Goal: Task Accomplishment & Management: Complete application form

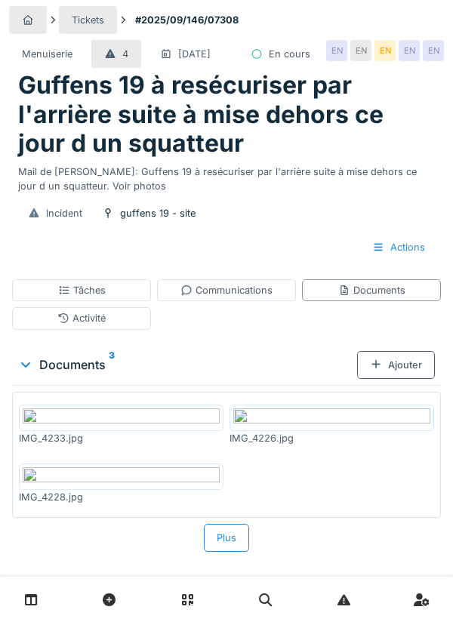
click at [392, 379] on div "Ajouter" at bounding box center [396, 365] width 78 height 28
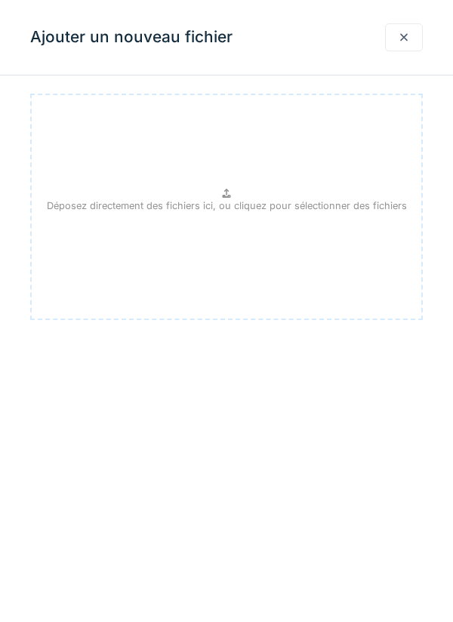
click at [223, 204] on p "Déposez directement des fichiers ici, ou cliquez pour sélectionner des fichiers" at bounding box center [227, 205] width 360 height 14
type input "**********"
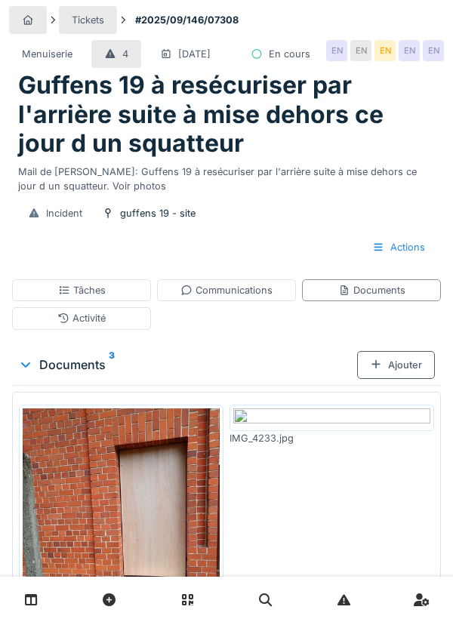
click at [404, 379] on div "Ajouter" at bounding box center [396, 365] width 78 height 28
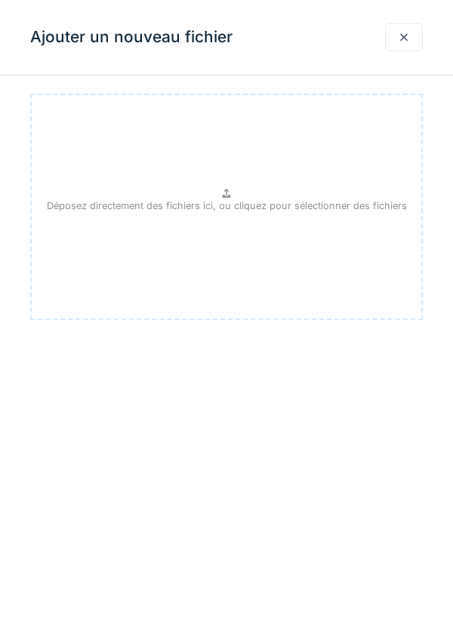
click at [238, 198] on p "Déposez directement des fichiers ici, ou cliquez pour sélectionner des fichiers" at bounding box center [227, 205] width 360 height 14
type input "**********"
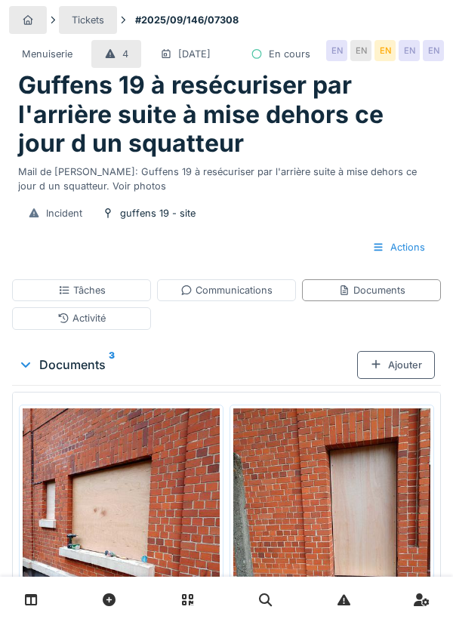
click at [395, 379] on div "Ajouter" at bounding box center [396, 365] width 78 height 28
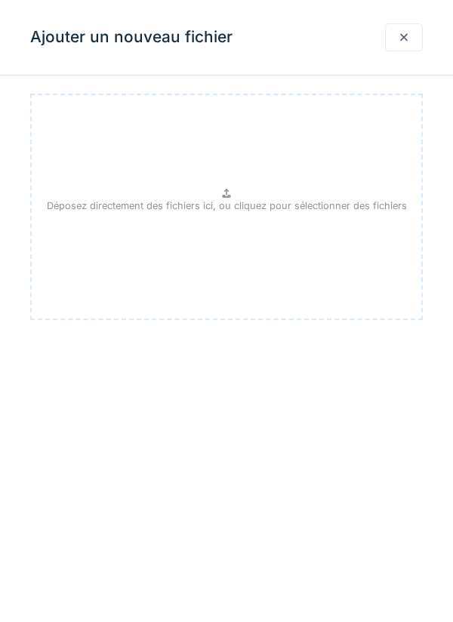
click at [215, 205] on p "Déposez directement des fichiers ici, ou cliquez pour sélectionner des fichiers" at bounding box center [227, 205] width 360 height 14
type input "**********"
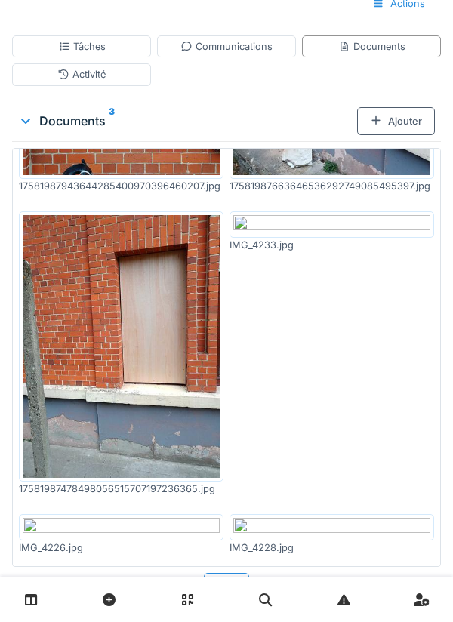
scroll to position [442, 0]
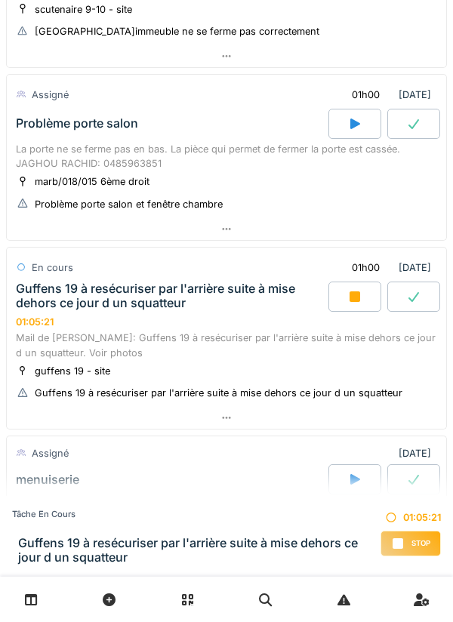
scroll to position [483, 0]
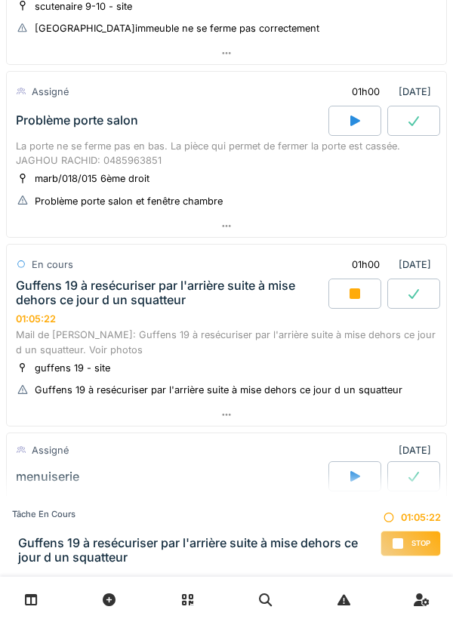
click at [230, 415] on icon at bounding box center [226, 415] width 12 height 10
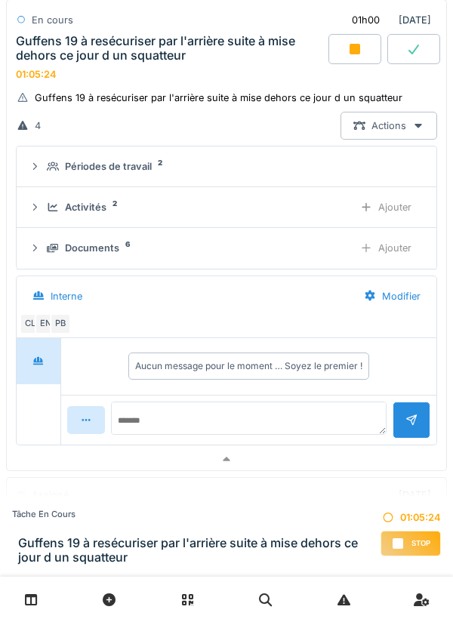
scroll to position [790, 0]
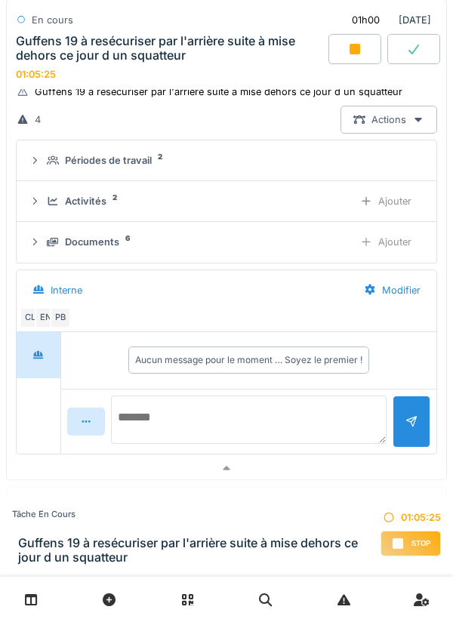
click at [175, 420] on textarea at bounding box center [248, 419] width 275 height 48
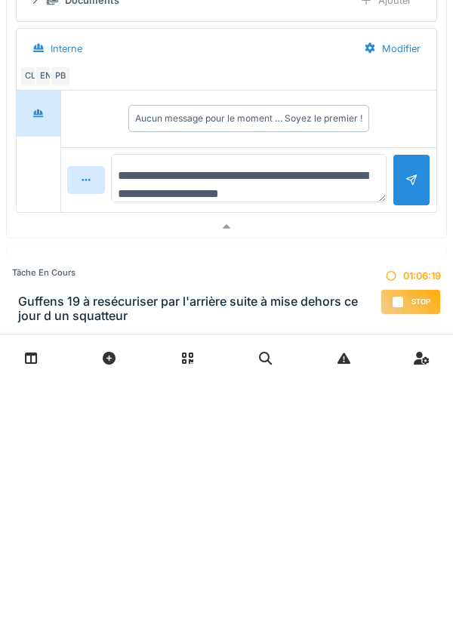
click at [334, 417] on textarea "**********" at bounding box center [248, 419] width 275 height 48
type textarea "**********"
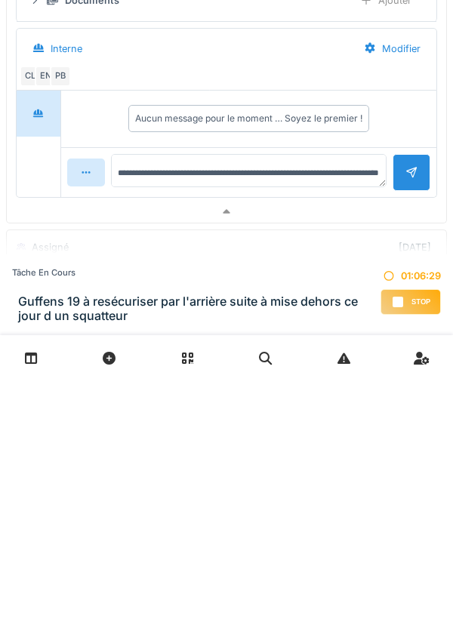
click at [417, 421] on div at bounding box center [411, 414] width 12 height 14
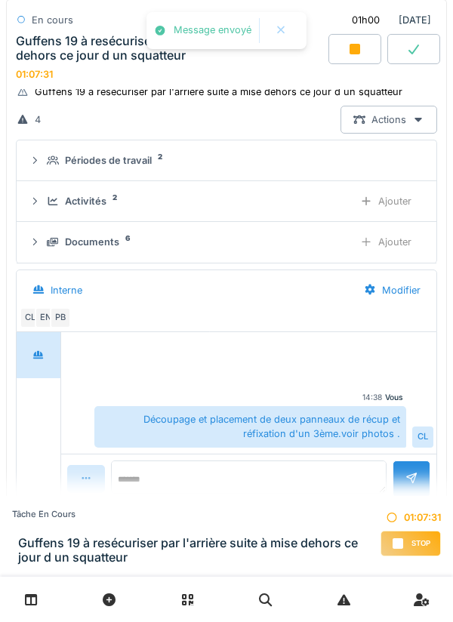
click at [393, 207] on div "Ajouter" at bounding box center [385, 201] width 77 height 28
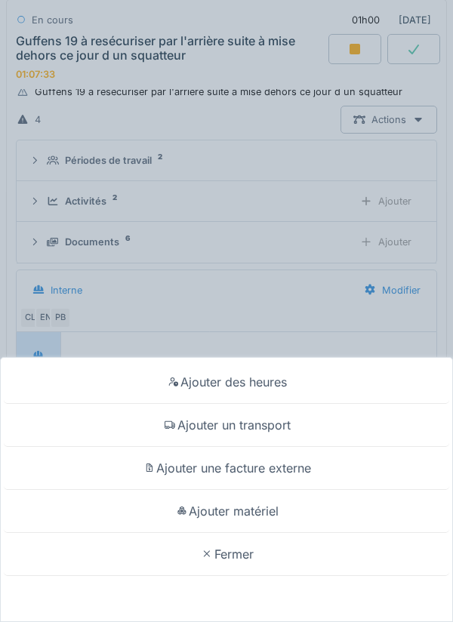
click at [268, 427] on div "Ajouter un transport" at bounding box center [226, 425] width 445 height 43
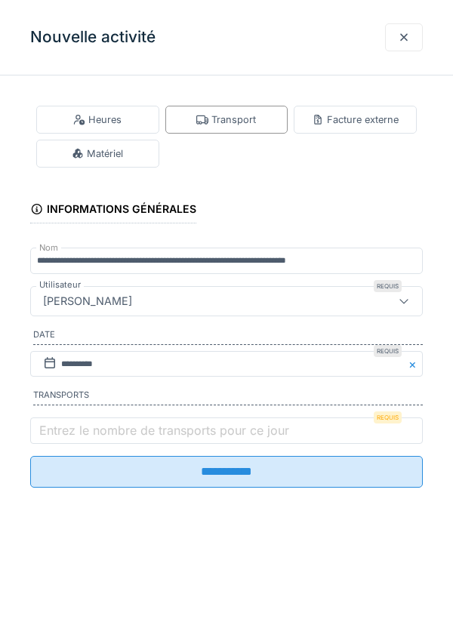
click at [82, 429] on label "Entrez le nombre de transports pour ce jour" at bounding box center [164, 430] width 256 height 18
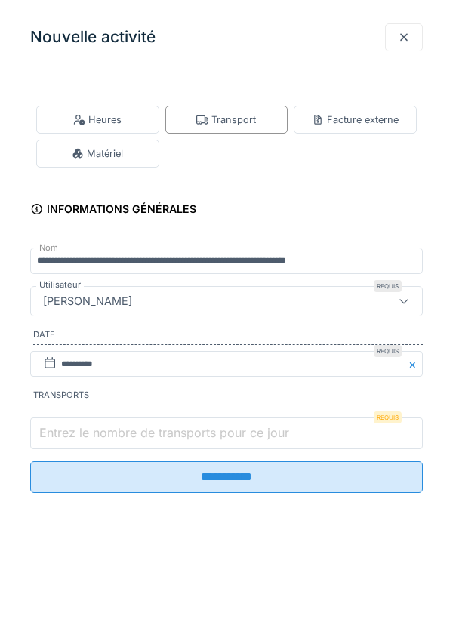
click at [82, 429] on input "Entrez le nombre de transports pour ce jour" at bounding box center [226, 433] width 392 height 32
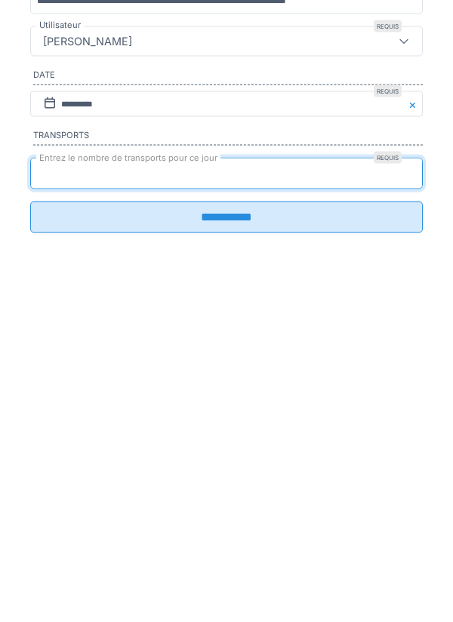
type input "*"
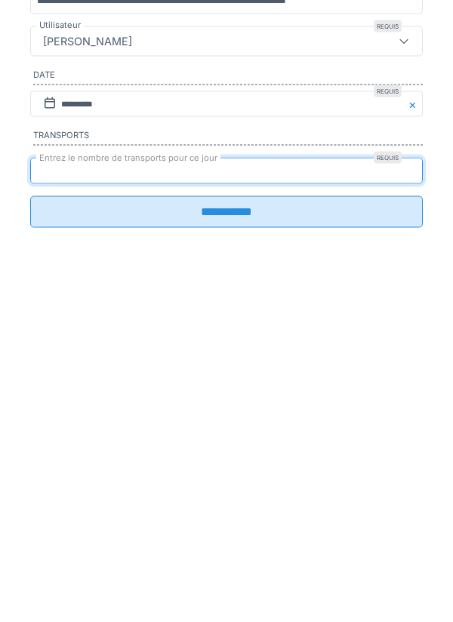
click at [231, 482] on input "**********" at bounding box center [226, 472] width 392 height 32
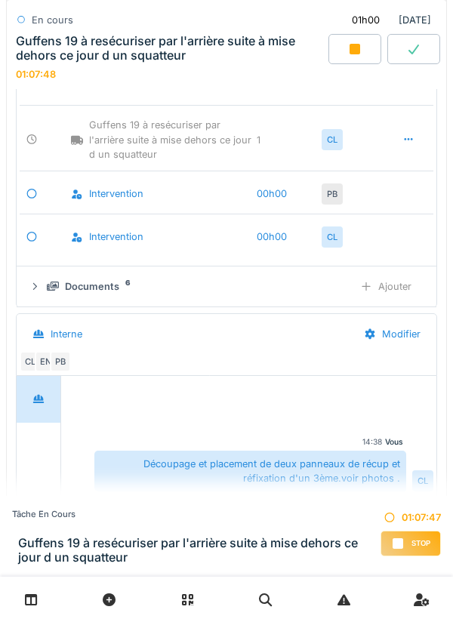
scroll to position [912, 0]
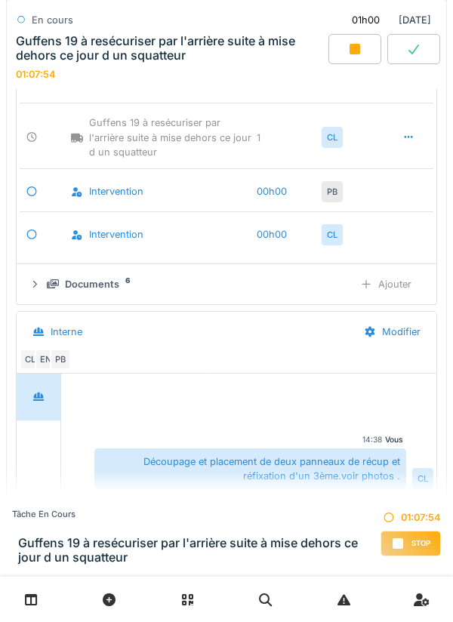
click at [413, 543] on span "Stop" at bounding box center [420, 543] width 19 height 11
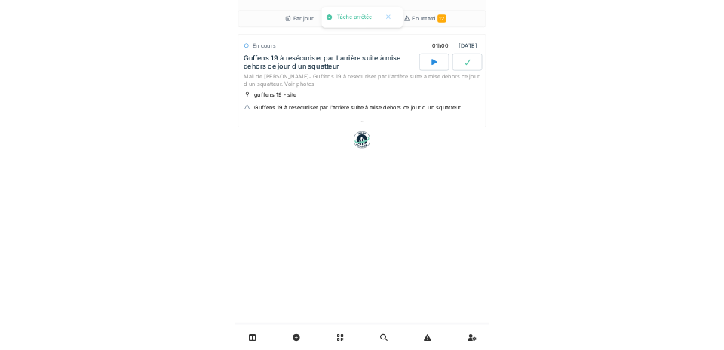
scroll to position [0, 0]
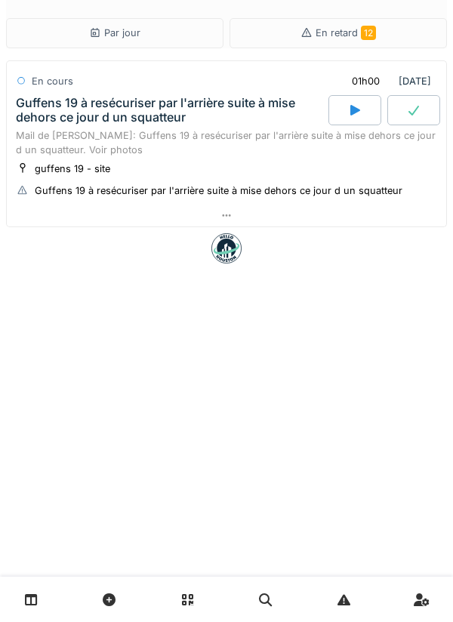
click at [229, 214] on icon at bounding box center [226, 216] width 12 height 10
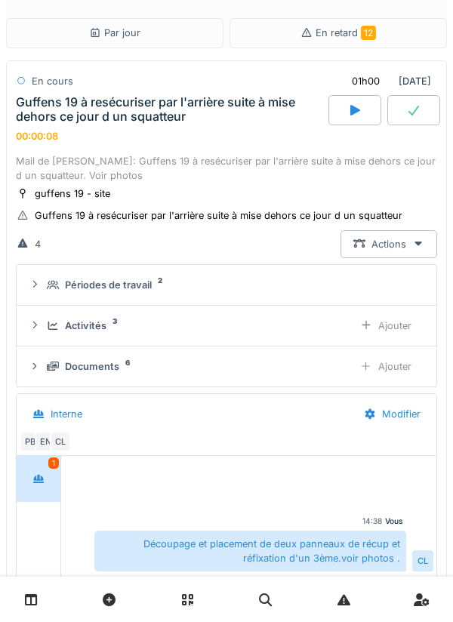
click at [109, 325] on div "Activités 3" at bounding box center [194, 325] width 294 height 14
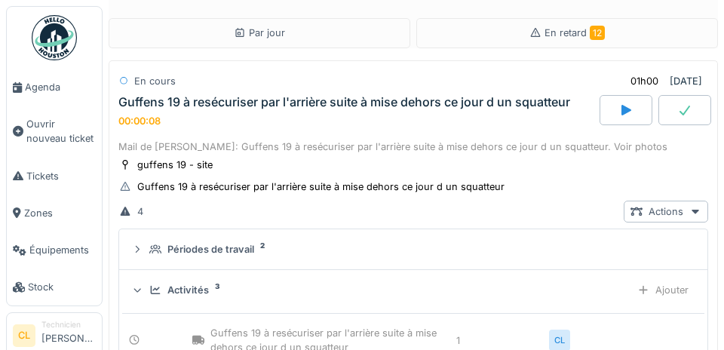
click at [48, 96] on link "Agenda" at bounding box center [54, 87] width 95 height 37
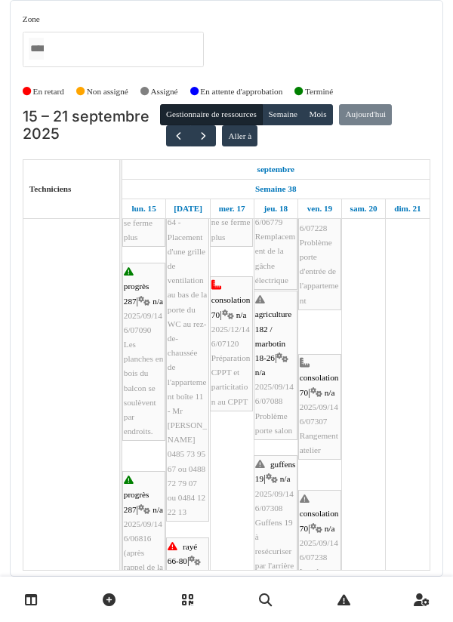
scroll to position [509, 0]
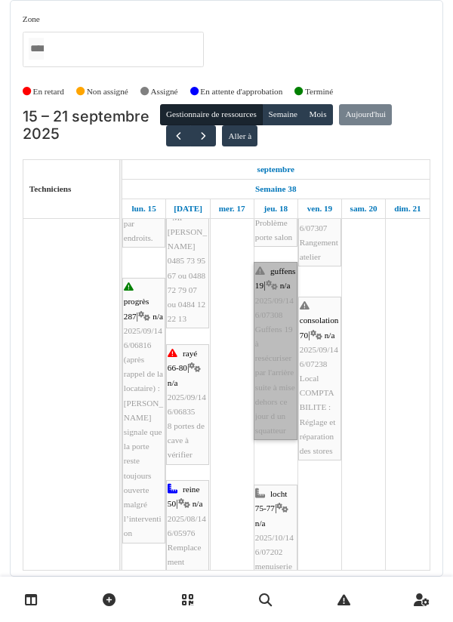
click at [275, 409] on link "guffens 19 | n/a 2025/09/146/07308 Guffens 19 à resécuriser par l'arrière suite…" at bounding box center [276, 351] width 44 height 178
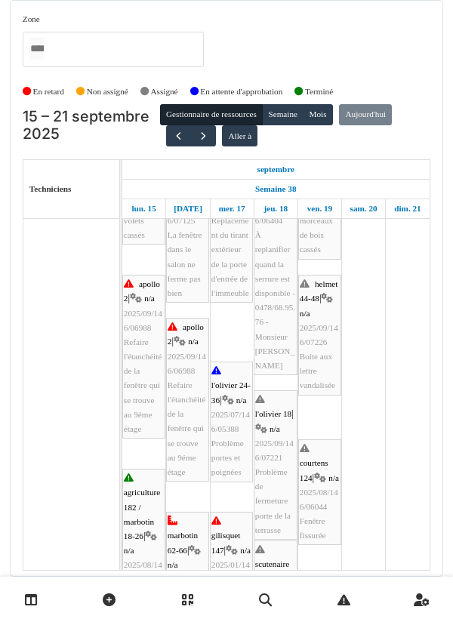
scroll to position [80, 0]
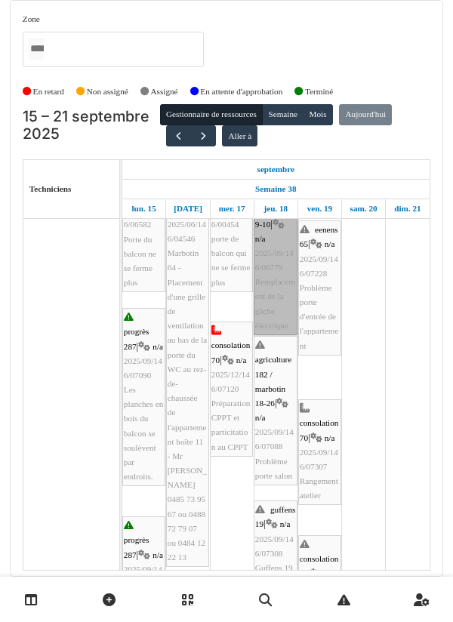
click at [272, 288] on link "scutenaire 9-10 | n/a 2025/09/146/06779 Remplacement de la gâche électrique" at bounding box center [276, 260] width 44 height 149
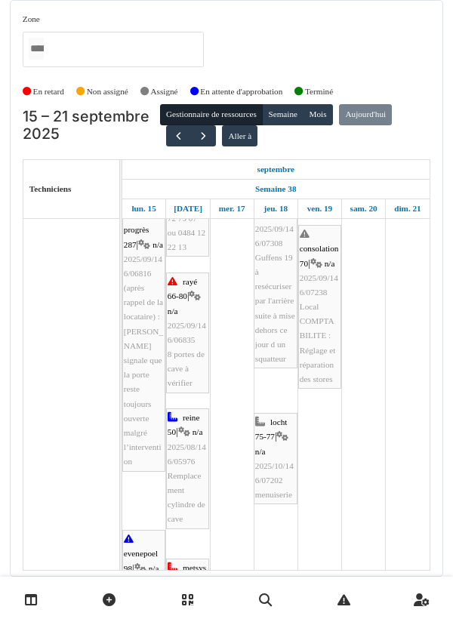
scroll to position [745, 0]
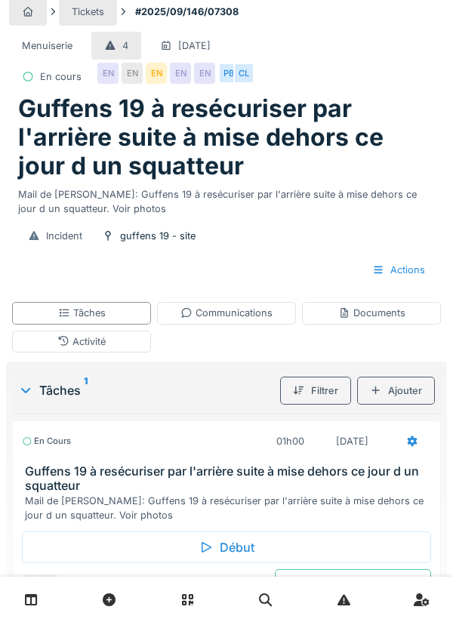
scroll to position [61, 0]
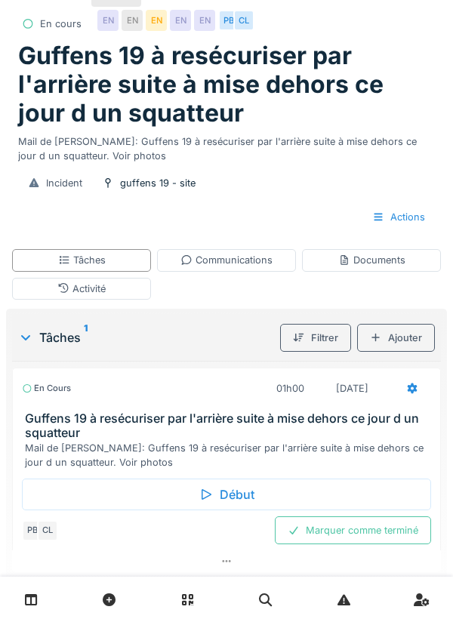
click at [349, 532] on div "Marquer comme terminé" at bounding box center [353, 530] width 156 height 28
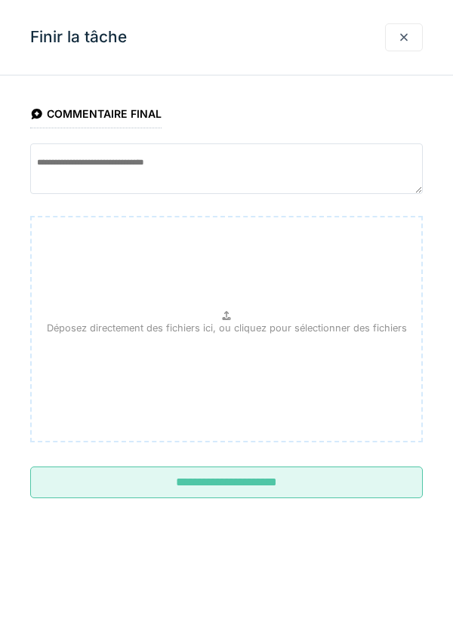
click at [262, 486] on input "**********" at bounding box center [226, 482] width 392 height 32
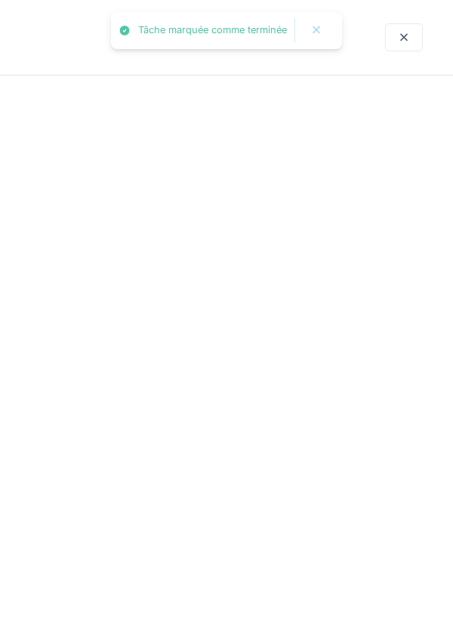
scroll to position [14, 0]
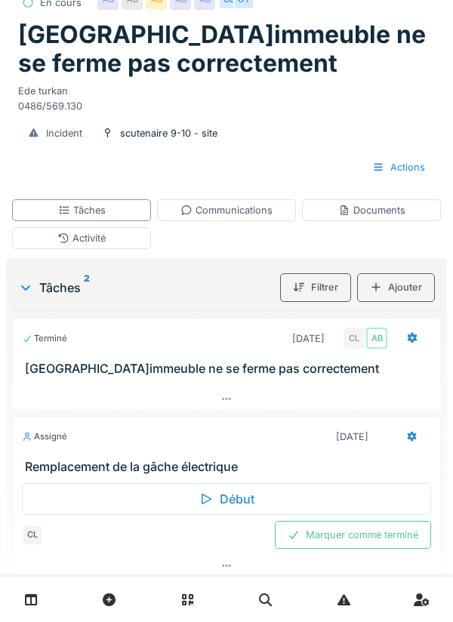
scroll to position [88, 0]
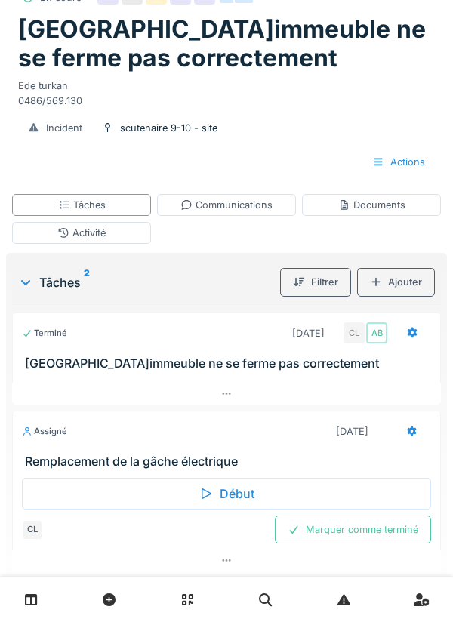
click at [218, 492] on div "Début" at bounding box center [226, 494] width 409 height 32
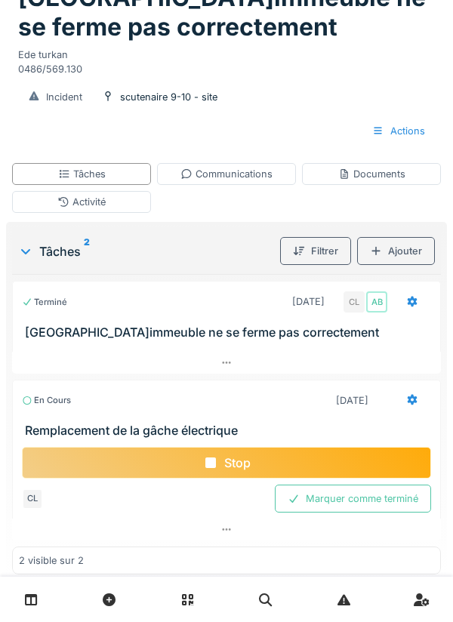
click at [371, 111] on div "Incident scutenaire 9-10 - site" at bounding box center [226, 97] width 423 height 28
click at [367, 145] on div "Actions" at bounding box center [398, 131] width 78 height 28
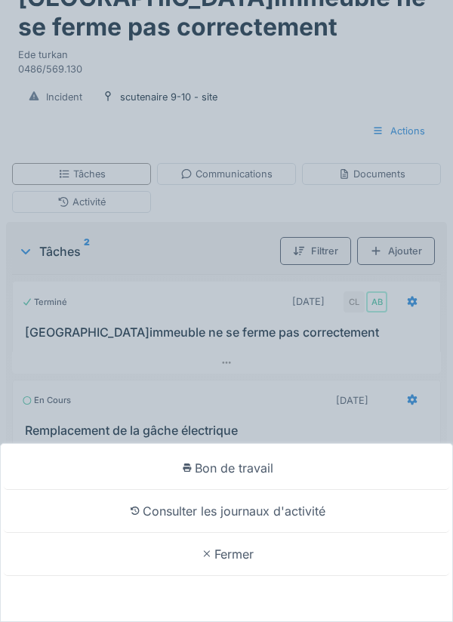
click at [382, 204] on div "Bon de travail Consulter les journaux d'activité Fermer" at bounding box center [226, 311] width 453 height 622
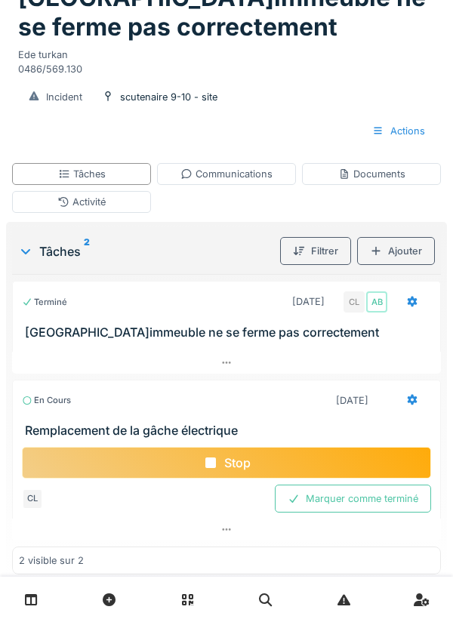
click at [366, 181] on div "Documents" at bounding box center [371, 174] width 67 height 14
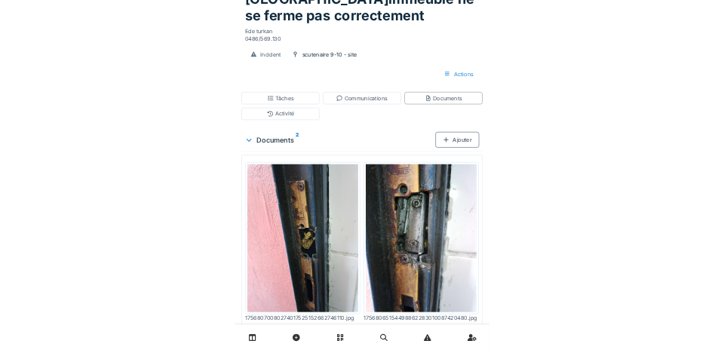
scroll to position [0, 0]
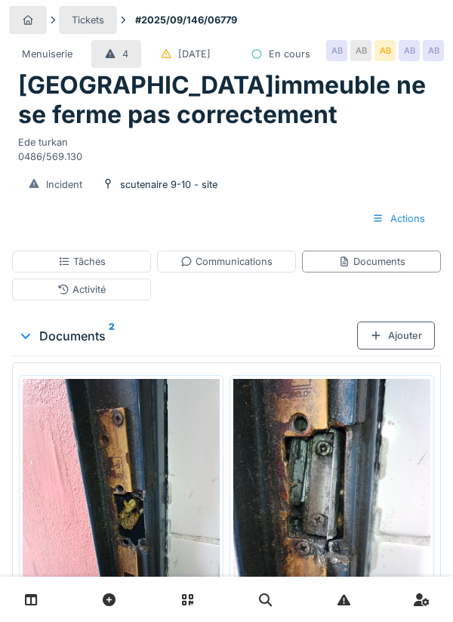
click at [403, 349] on div "Ajouter" at bounding box center [396, 335] width 78 height 28
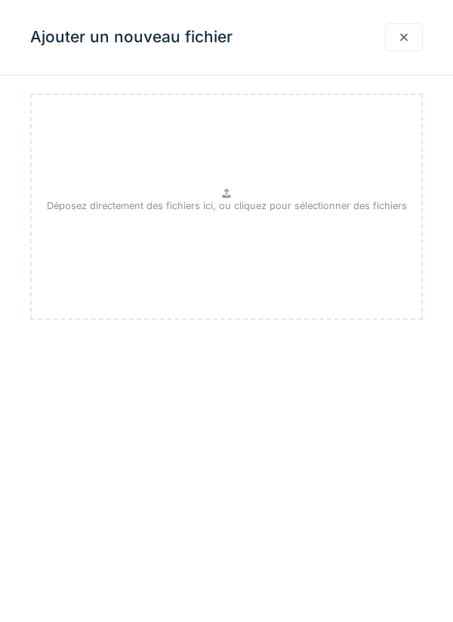
click at [237, 181] on div "Déposez directement des fichiers ici, ou cliquez pour sélectionner des fichiers" at bounding box center [226, 207] width 392 height 226
type input "**********"
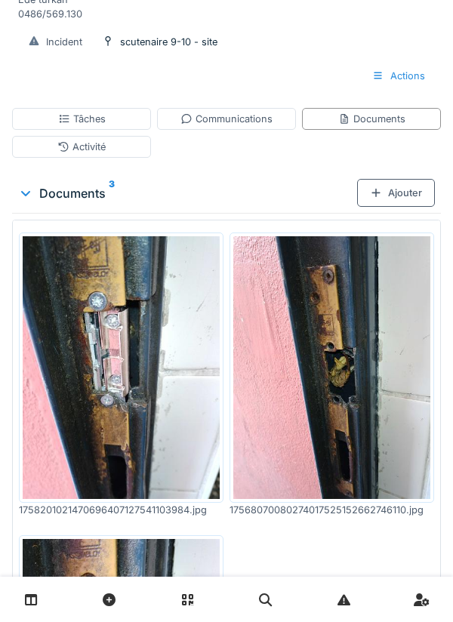
click at [87, 126] on div "Tâches" at bounding box center [82, 119] width 48 height 14
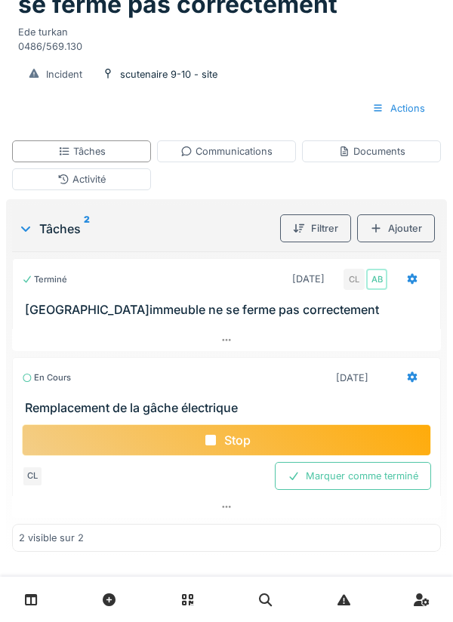
scroll to position [88, 0]
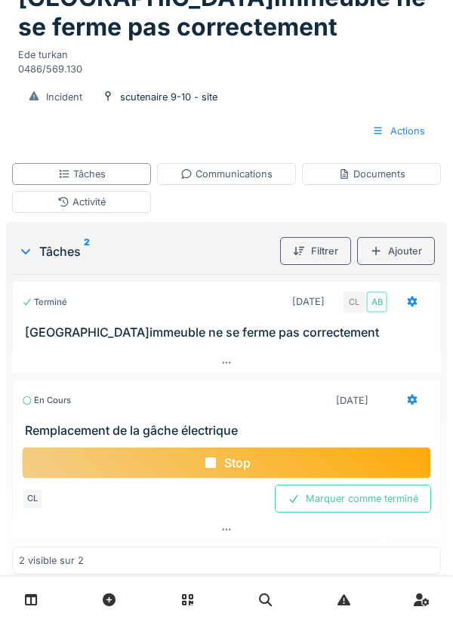
click at [220, 478] on div "Stop" at bounding box center [226, 463] width 409 height 32
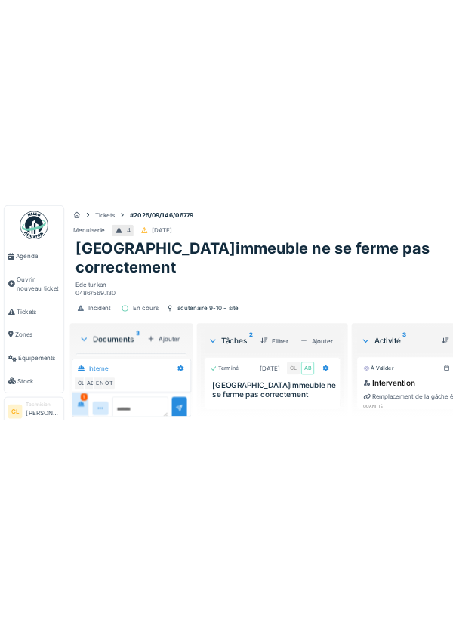
scroll to position [263, 0]
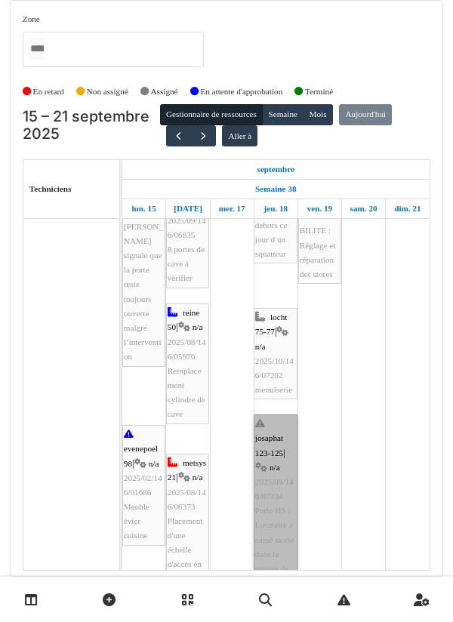
click at [274, 482] on link "josaphat 123-125 | n/a 2025/09/146/07334 Porte HS : Locataire a cassé sa clé da…" at bounding box center [276, 510] width 44 height 192
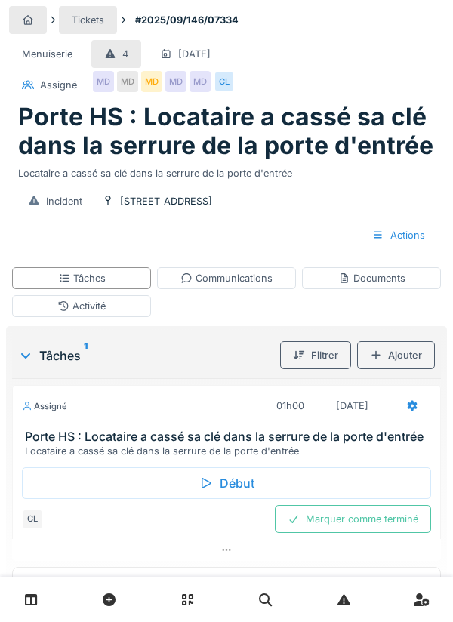
click at [233, 481] on div "Début" at bounding box center [226, 483] width 409 height 32
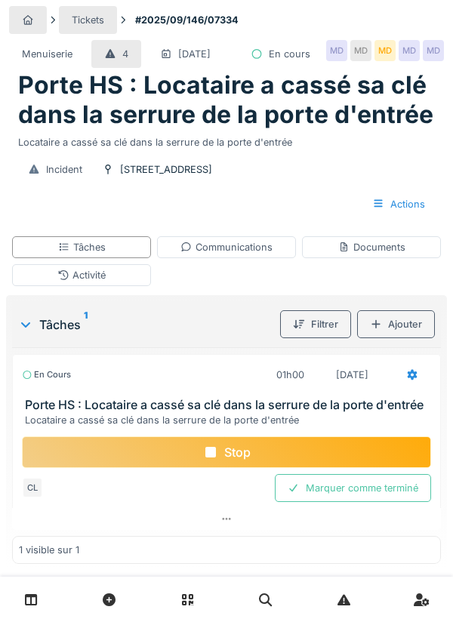
click at [217, 458] on icon at bounding box center [210, 452] width 15 height 12
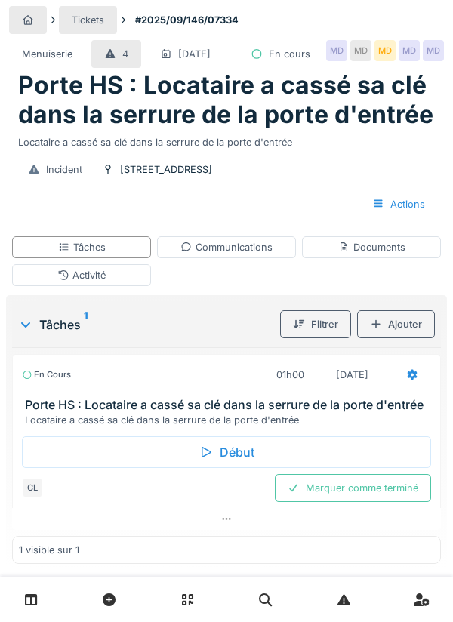
click at [233, 254] on div "Communications" at bounding box center [226, 247] width 92 height 14
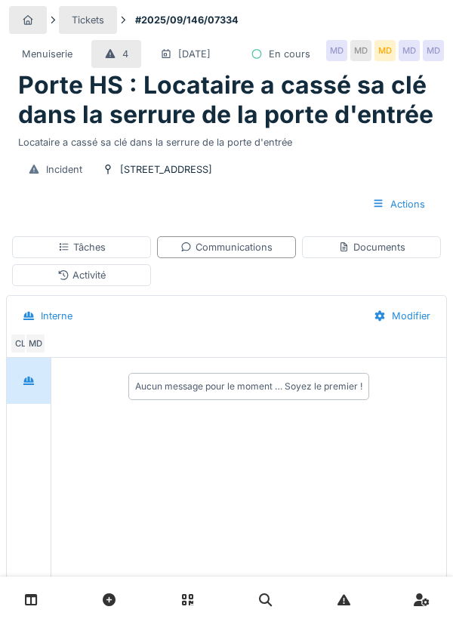
scroll to position [82, 0]
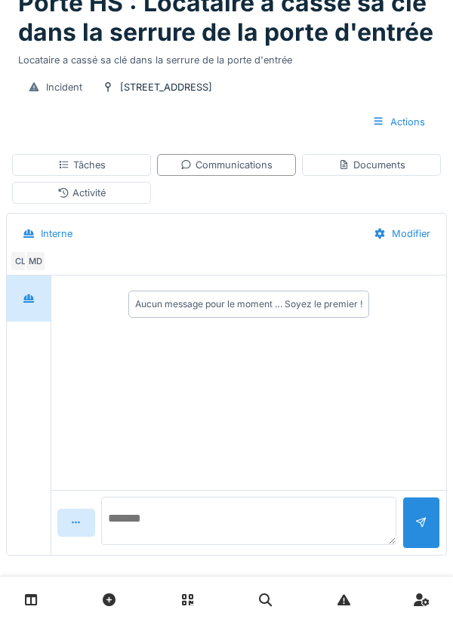
click at [144, 545] on textarea at bounding box center [248, 521] width 295 height 48
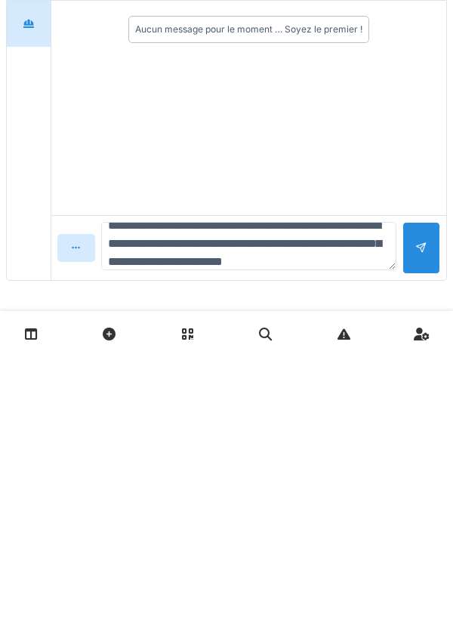
scroll to position [36, 0]
type textarea "**********"
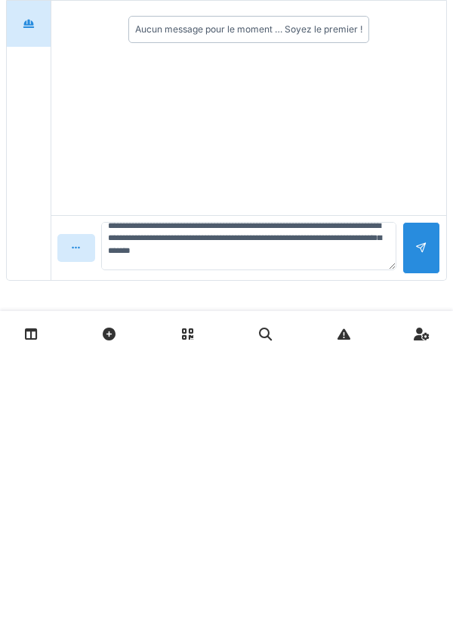
click at [428, 514] on div at bounding box center [421, 513] width 38 height 52
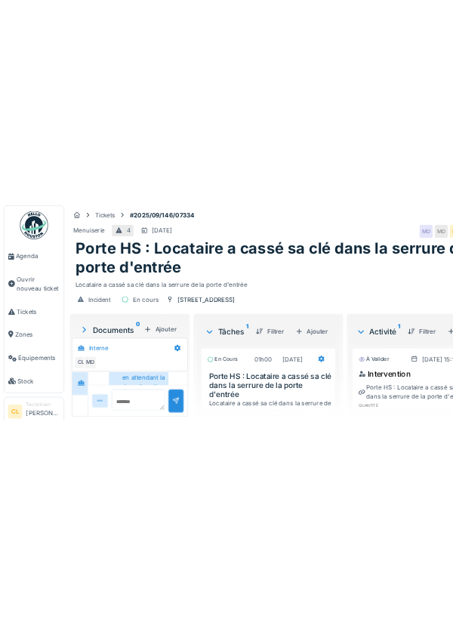
scroll to position [179, 0]
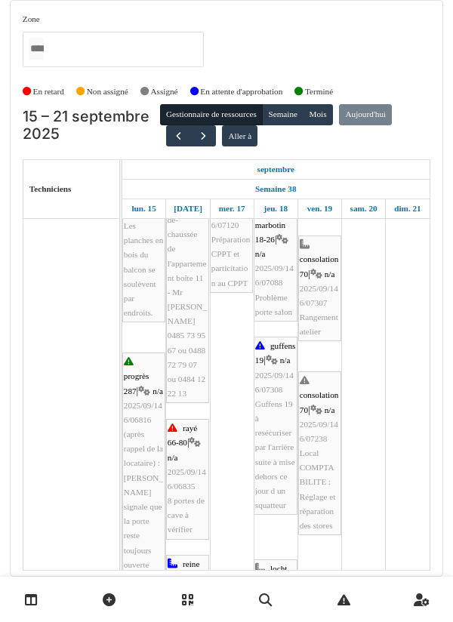
scroll to position [646, 0]
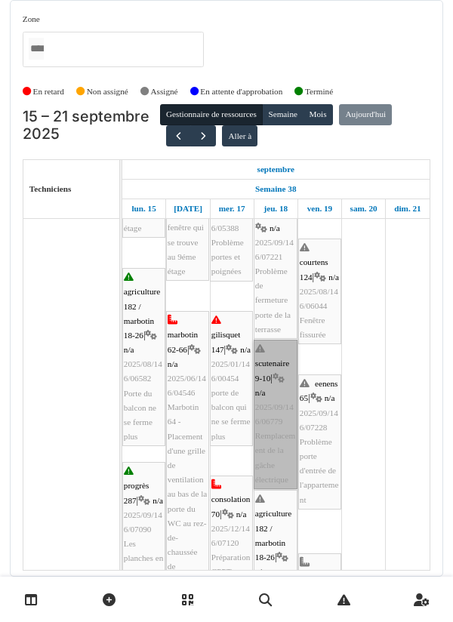
click at [269, 416] on link "scutenaire 9-10 | n/a 2025/09/146/06779 Remplacement de la gâche électrique" at bounding box center [276, 414] width 44 height 149
click at [273, 401] on link "scutenaire 9-10 | n/a 2025/09/146/06779 Remplacement de la gâche électrique" at bounding box center [276, 414] width 44 height 149
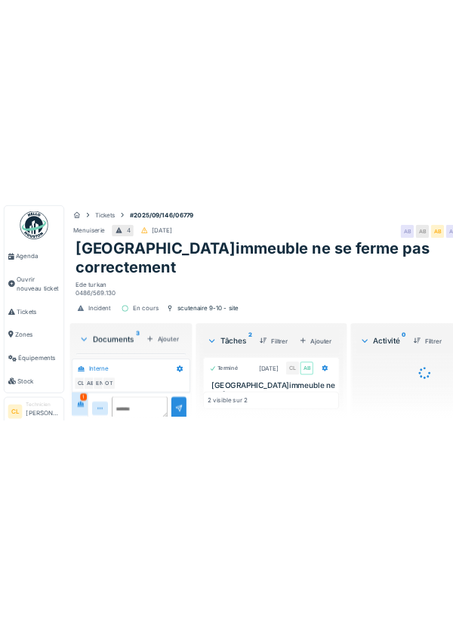
scroll to position [263, 0]
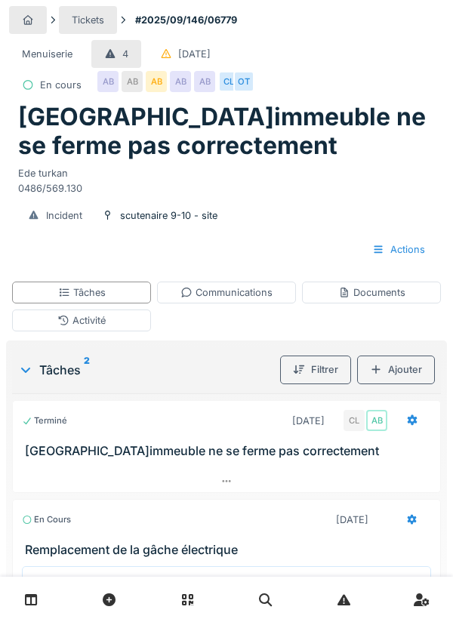
click at [405, 349] on div at bounding box center [412, 421] width 38 height 28
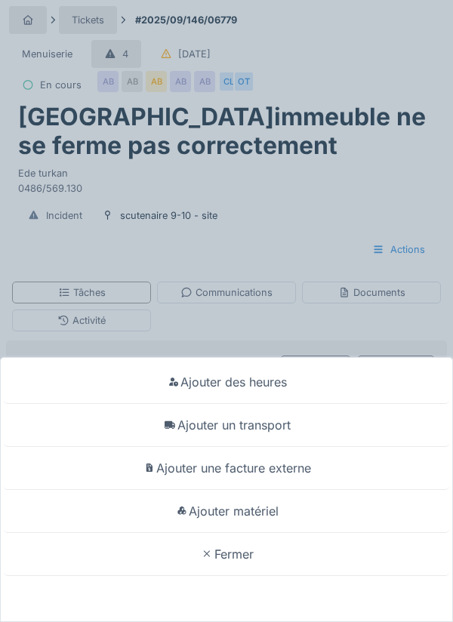
click at [265, 349] on div "Ajouter matériel" at bounding box center [226, 511] width 445 height 43
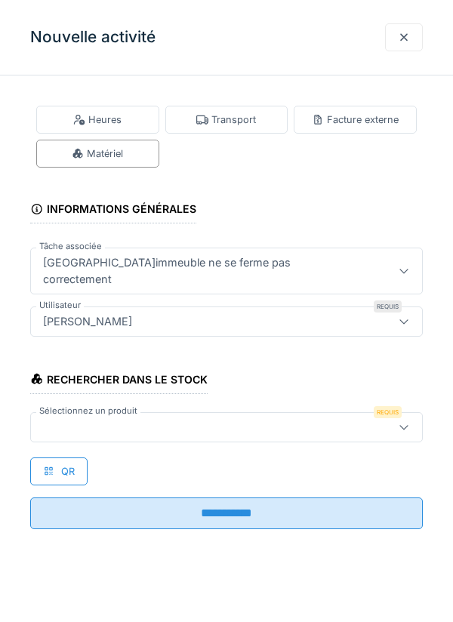
click at [108, 349] on div at bounding box center [201, 427] width 329 height 17
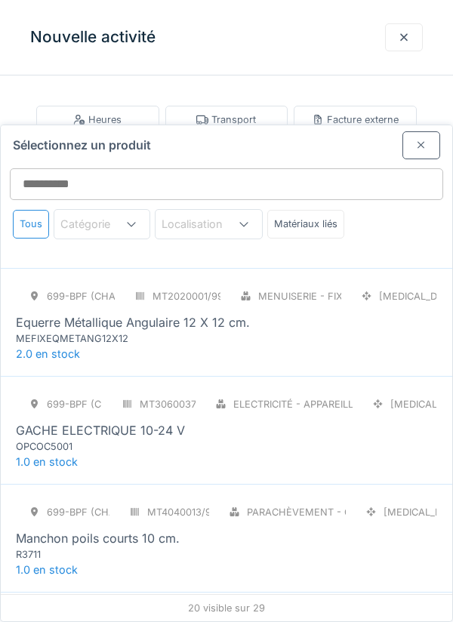
scroll to position [1499, 0]
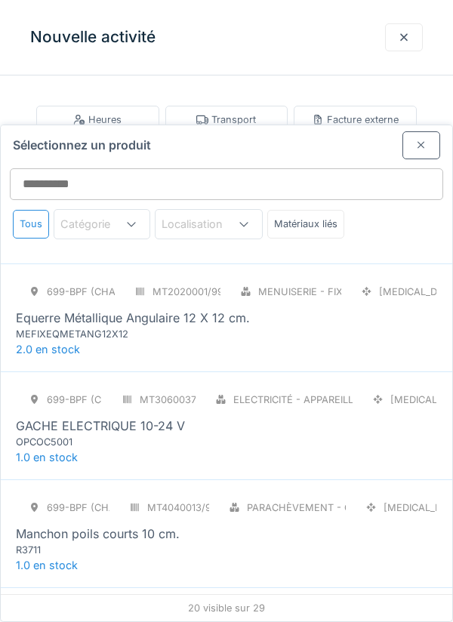
click at [102, 349] on div "OPCOC5001" at bounding box center [106, 442] width 181 height 14
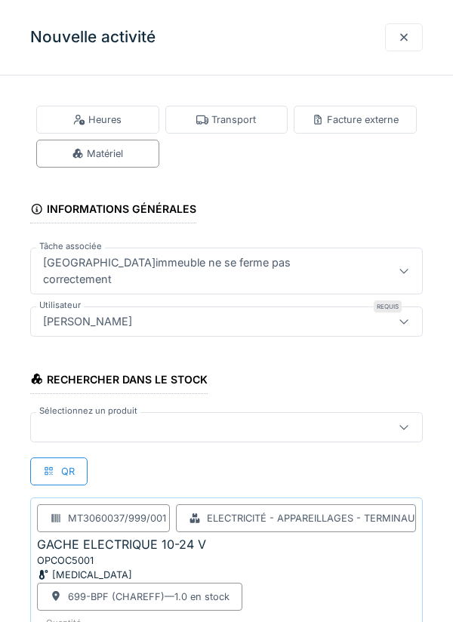
click at [103, 349] on div at bounding box center [201, 427] width 329 height 17
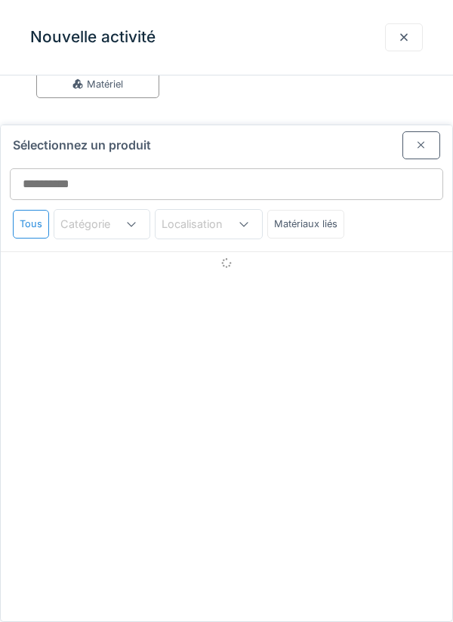
scroll to position [100, 0]
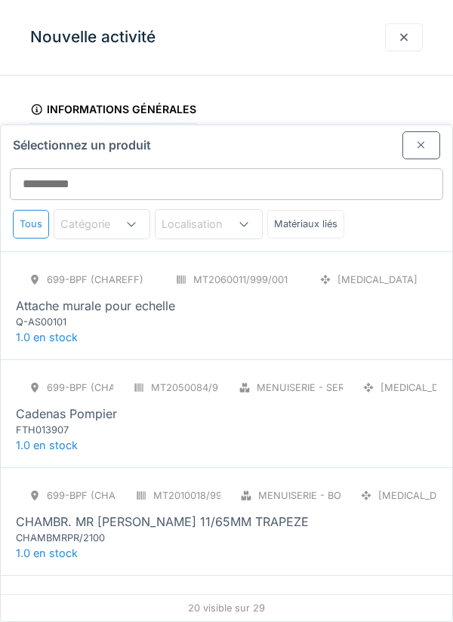
click at [407, 43] on div at bounding box center [404, 37] width 12 height 14
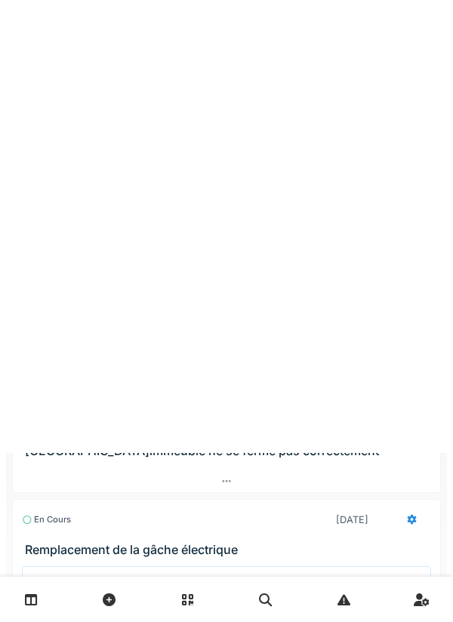
scroll to position [0, 0]
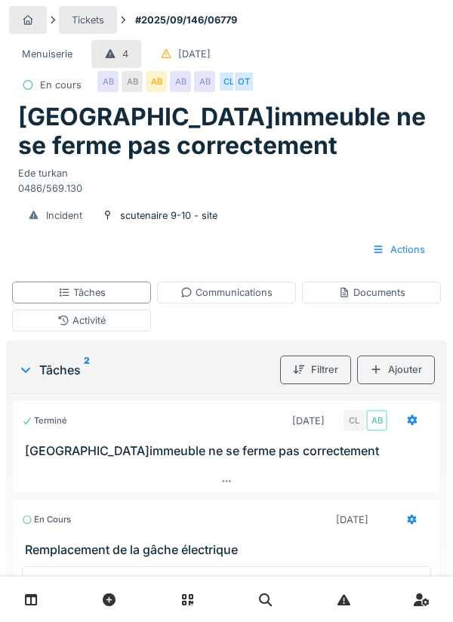
click at [409, 349] on icon at bounding box center [412, 420] width 10 height 11
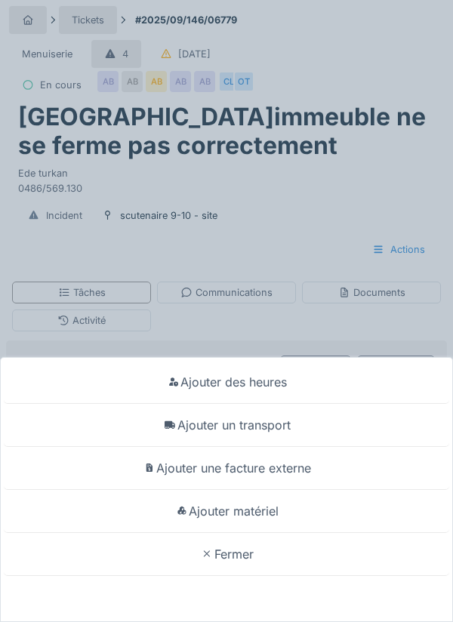
click at [261, 349] on div "Ajouter matériel" at bounding box center [226, 511] width 445 height 43
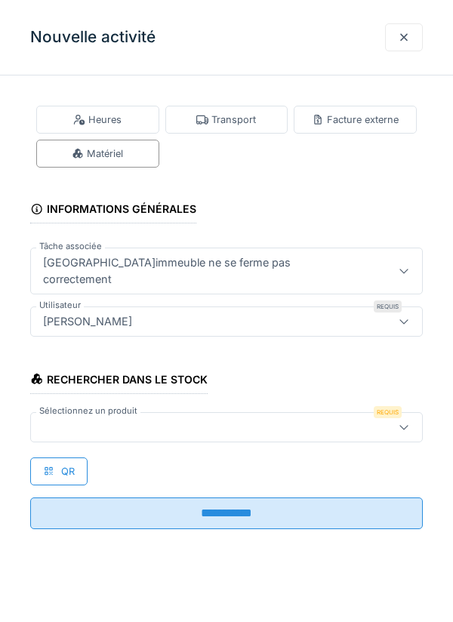
click at [82, 349] on div at bounding box center [201, 427] width 329 height 17
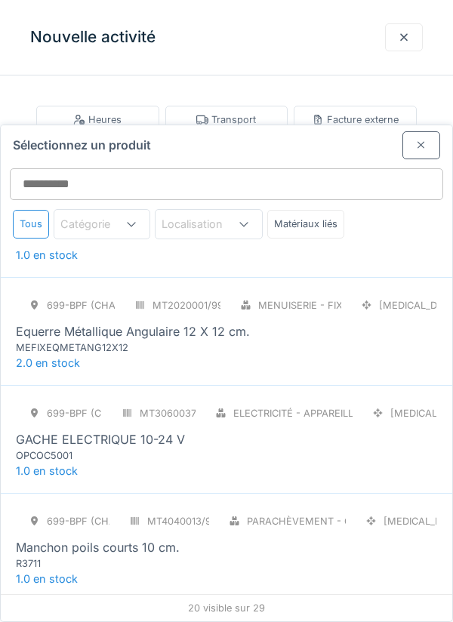
scroll to position [1493, 0]
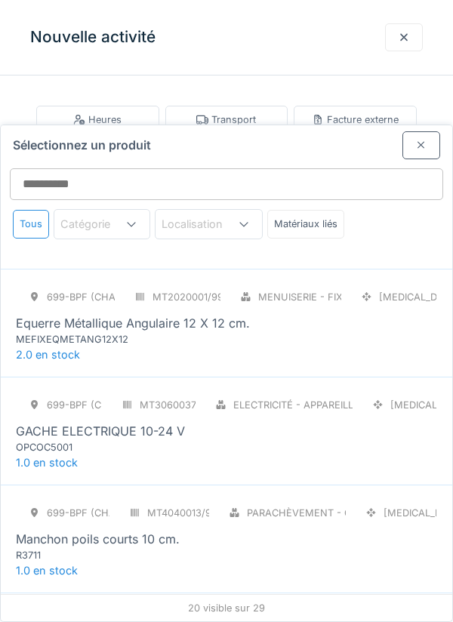
click at [78, 349] on div "OPCOC5001" at bounding box center [106, 447] width 181 height 14
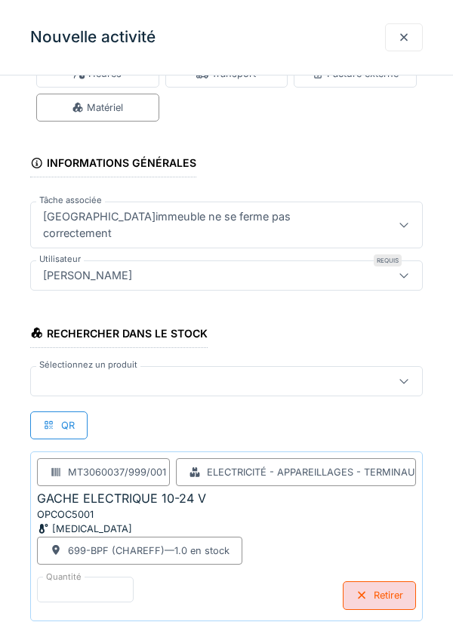
scroll to position [115, 0]
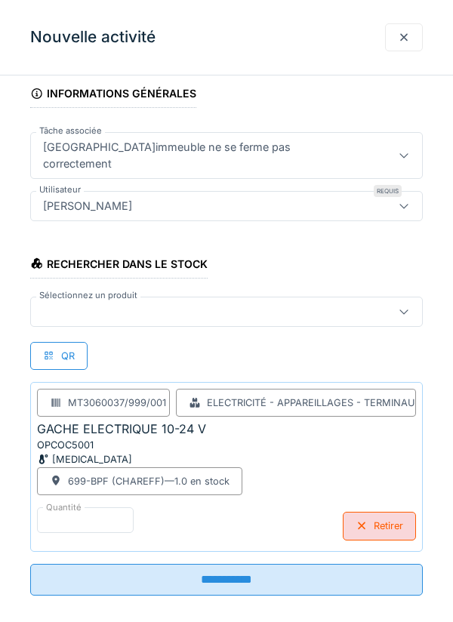
click at [223, 349] on input "**********" at bounding box center [226, 580] width 392 height 32
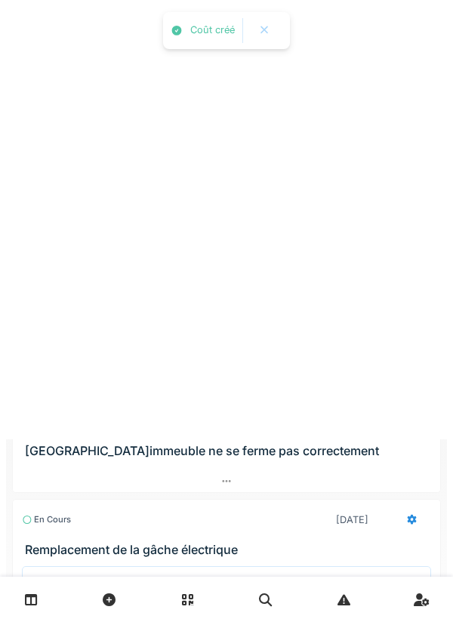
scroll to position [0, 0]
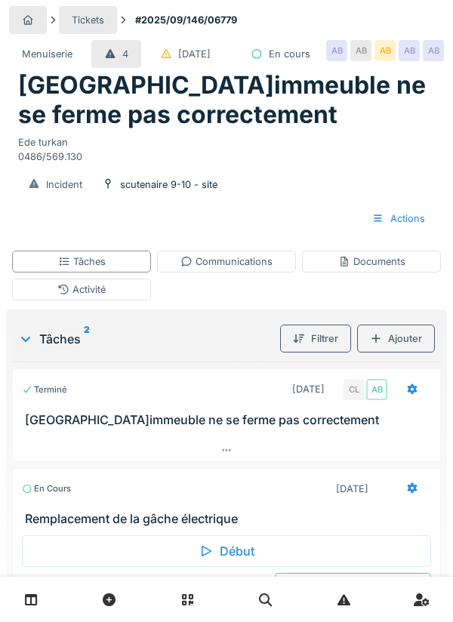
click at [88, 297] on div "Activité" at bounding box center [81, 289] width 48 height 14
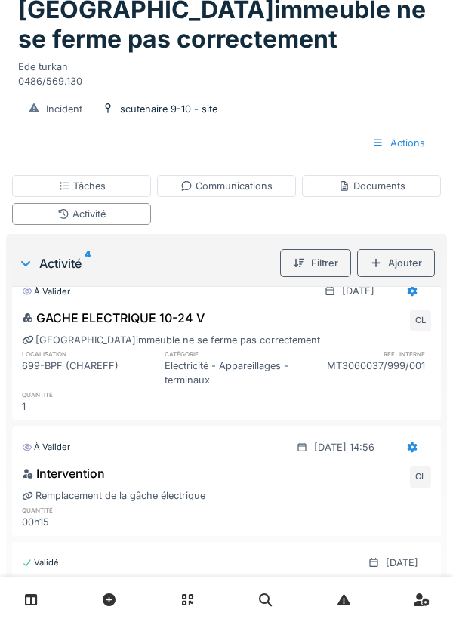
scroll to position [23, 0]
click at [232, 193] on div "Communications" at bounding box center [226, 186] width 92 height 14
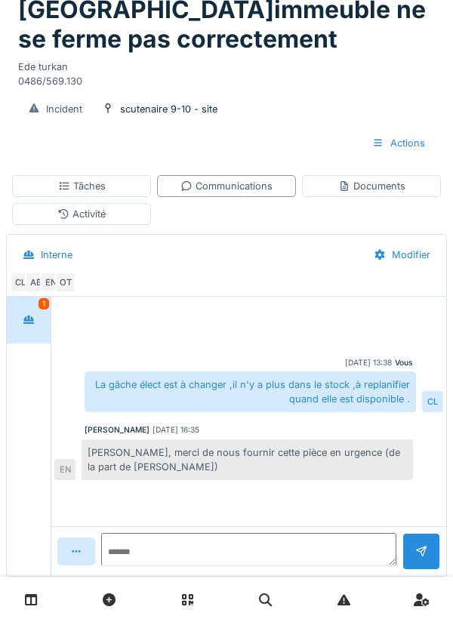
scroll to position [97, 0]
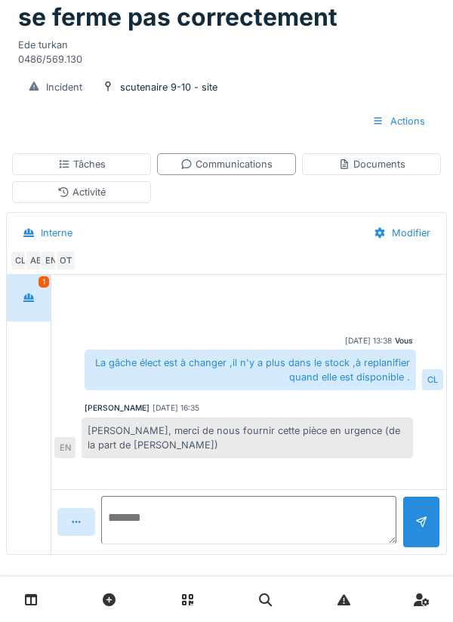
click at [155, 349] on textarea at bounding box center [248, 520] width 295 height 48
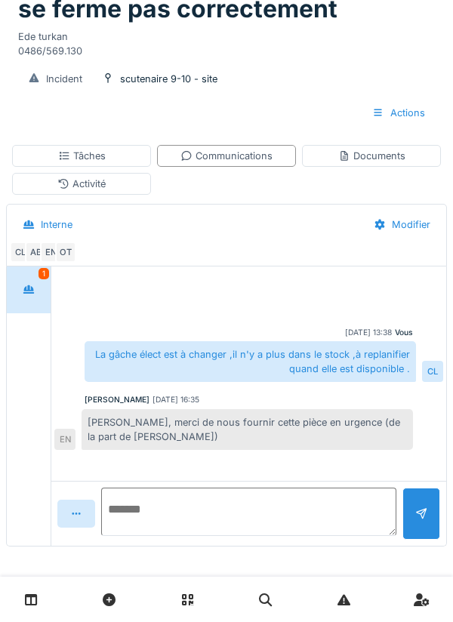
scroll to position [137, 0]
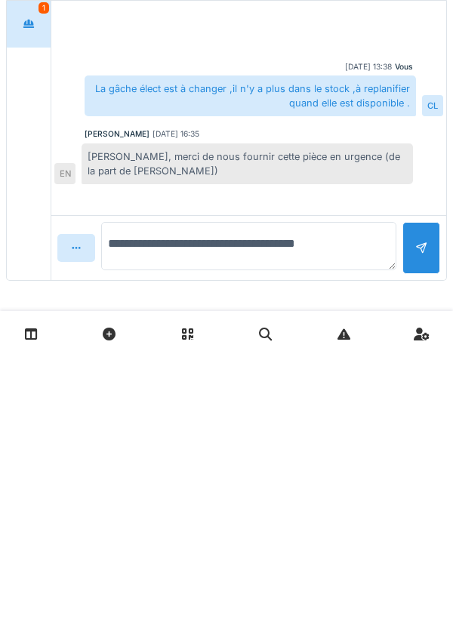
type textarea "**********"
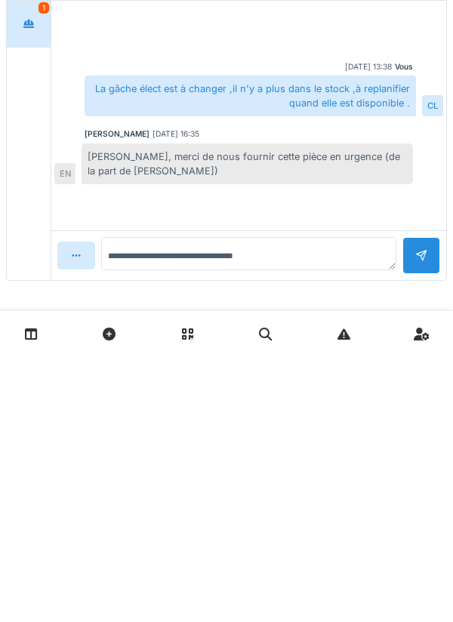
click at [422, 349] on div at bounding box center [421, 521] width 12 height 14
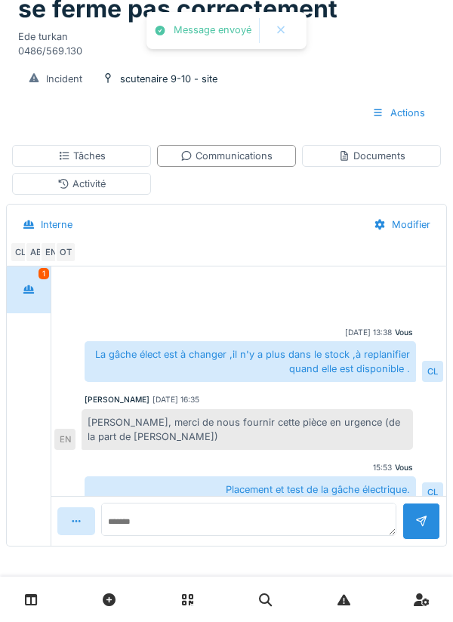
scroll to position [14, 0]
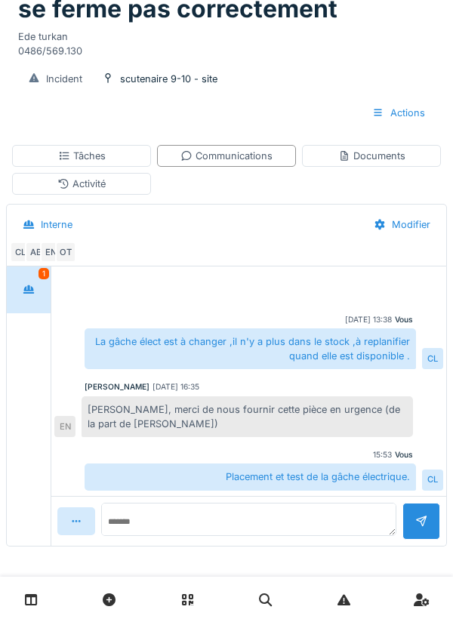
click at [101, 183] on div "Activité" at bounding box center [81, 184] width 48 height 14
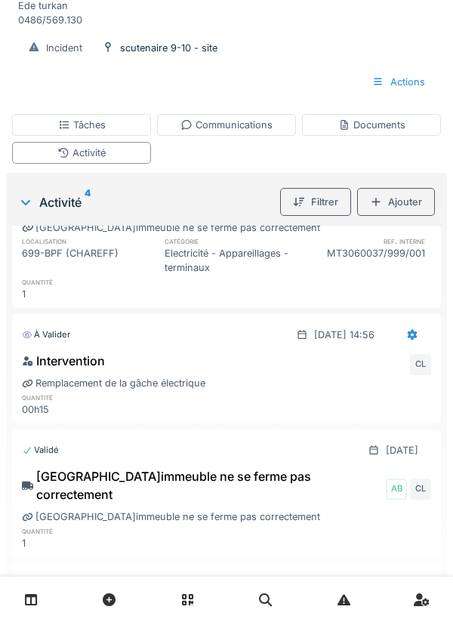
scroll to position [77, 0]
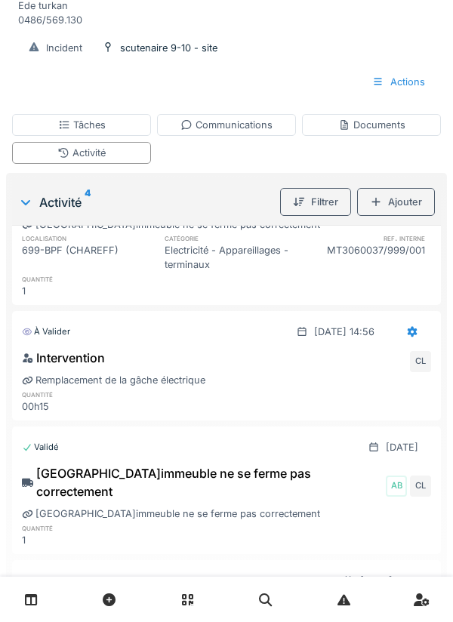
click at [103, 132] on div "Tâches" at bounding box center [82, 125] width 48 height 14
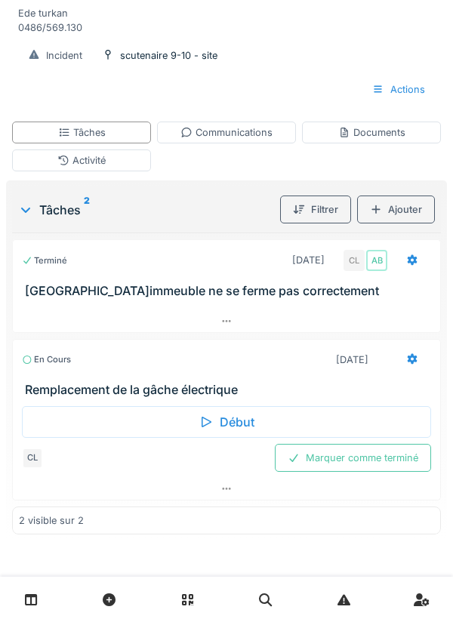
click at [378, 349] on div "Marquer comme terminé" at bounding box center [353, 458] width 156 height 28
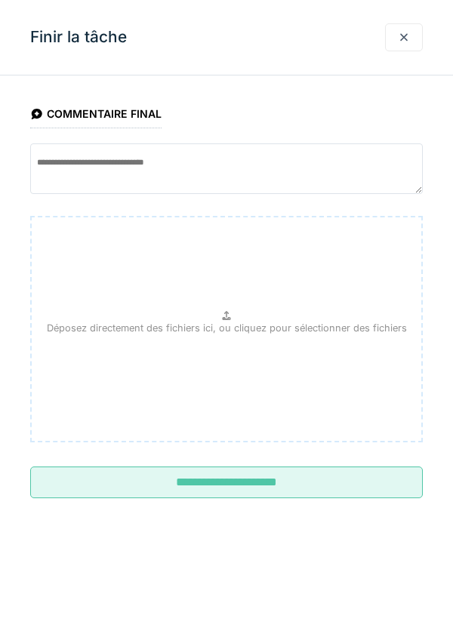
click at [251, 349] on input "**********" at bounding box center [226, 482] width 392 height 32
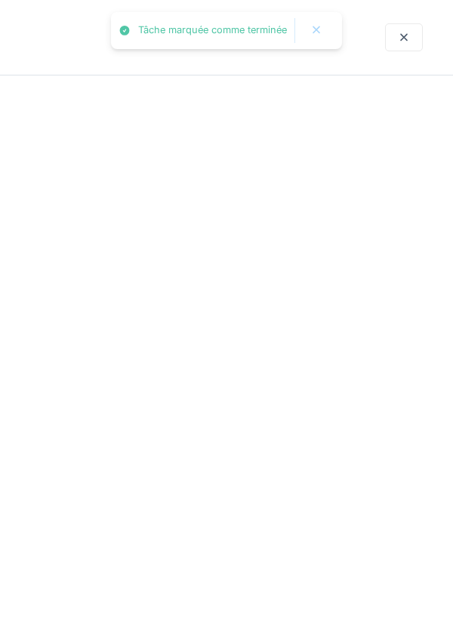
scroll to position [112, 0]
